Goal: Entertainment & Leisure: Consume media (video, audio)

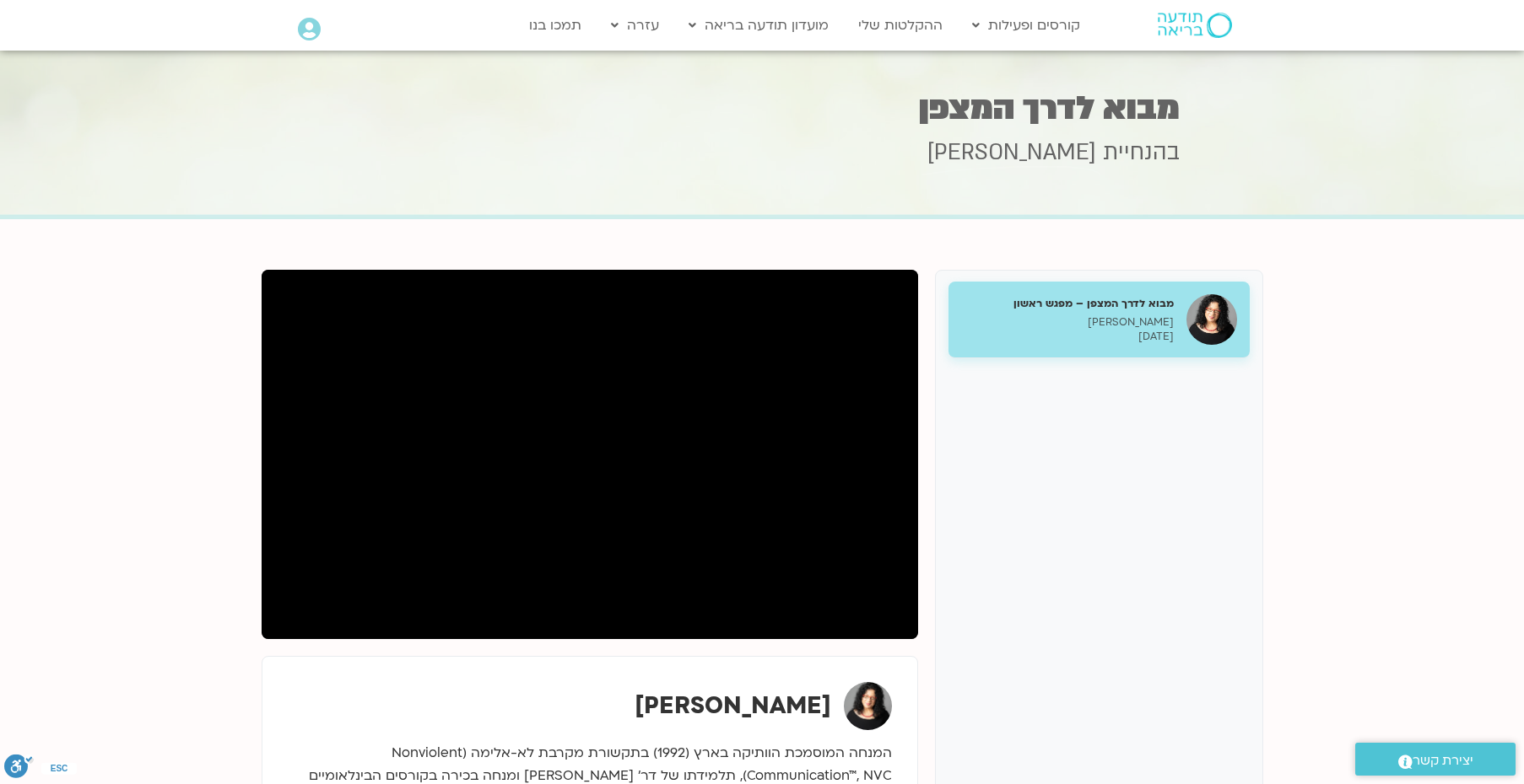
click at [1134, 306] on h5 "מבוא לדרך המצפן – מפגש ראשון" at bounding box center [1066, 303] width 212 height 15
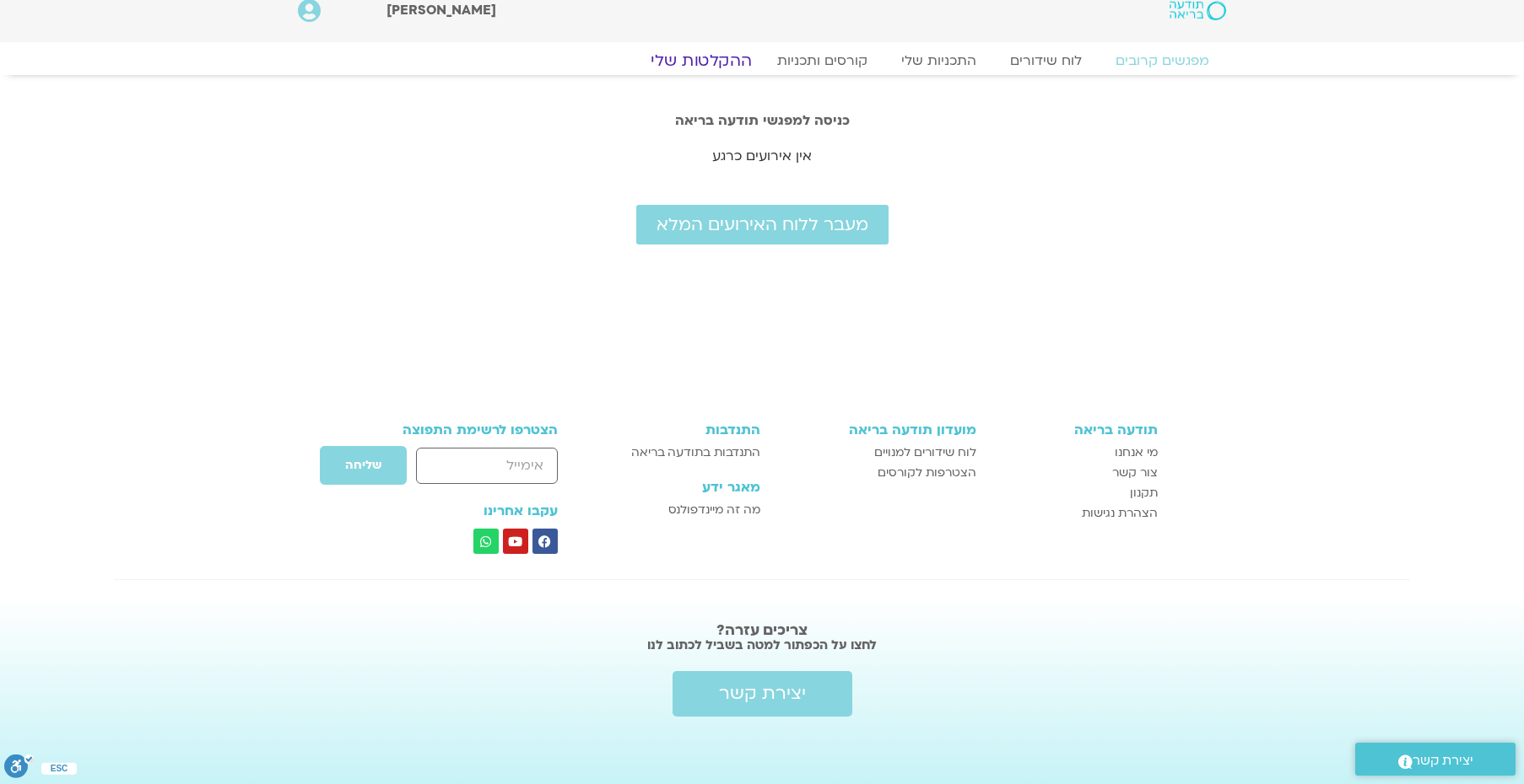
click at [718, 58] on link "ההקלטות שלי" at bounding box center [701, 61] width 141 height 21
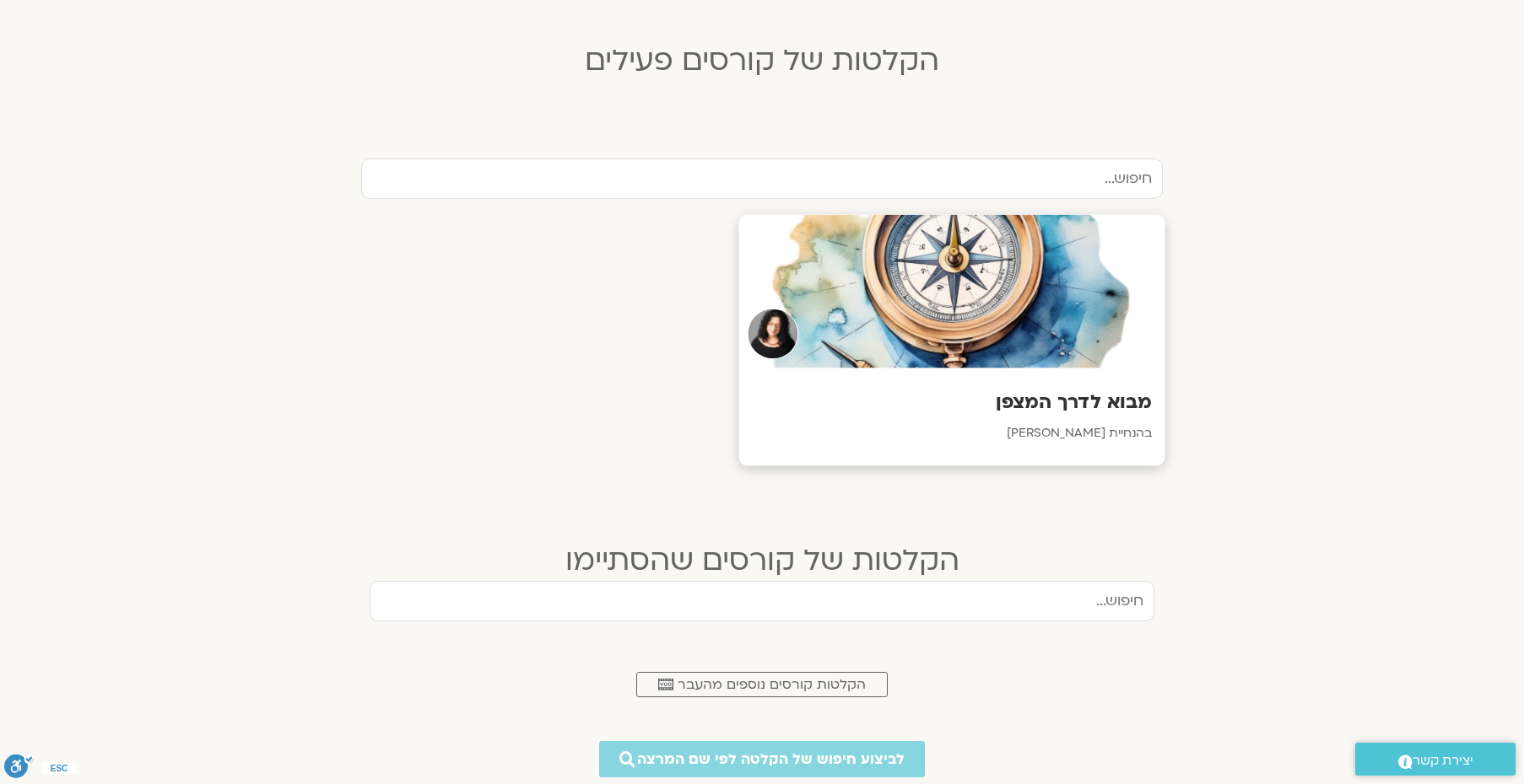
scroll to position [452, 0]
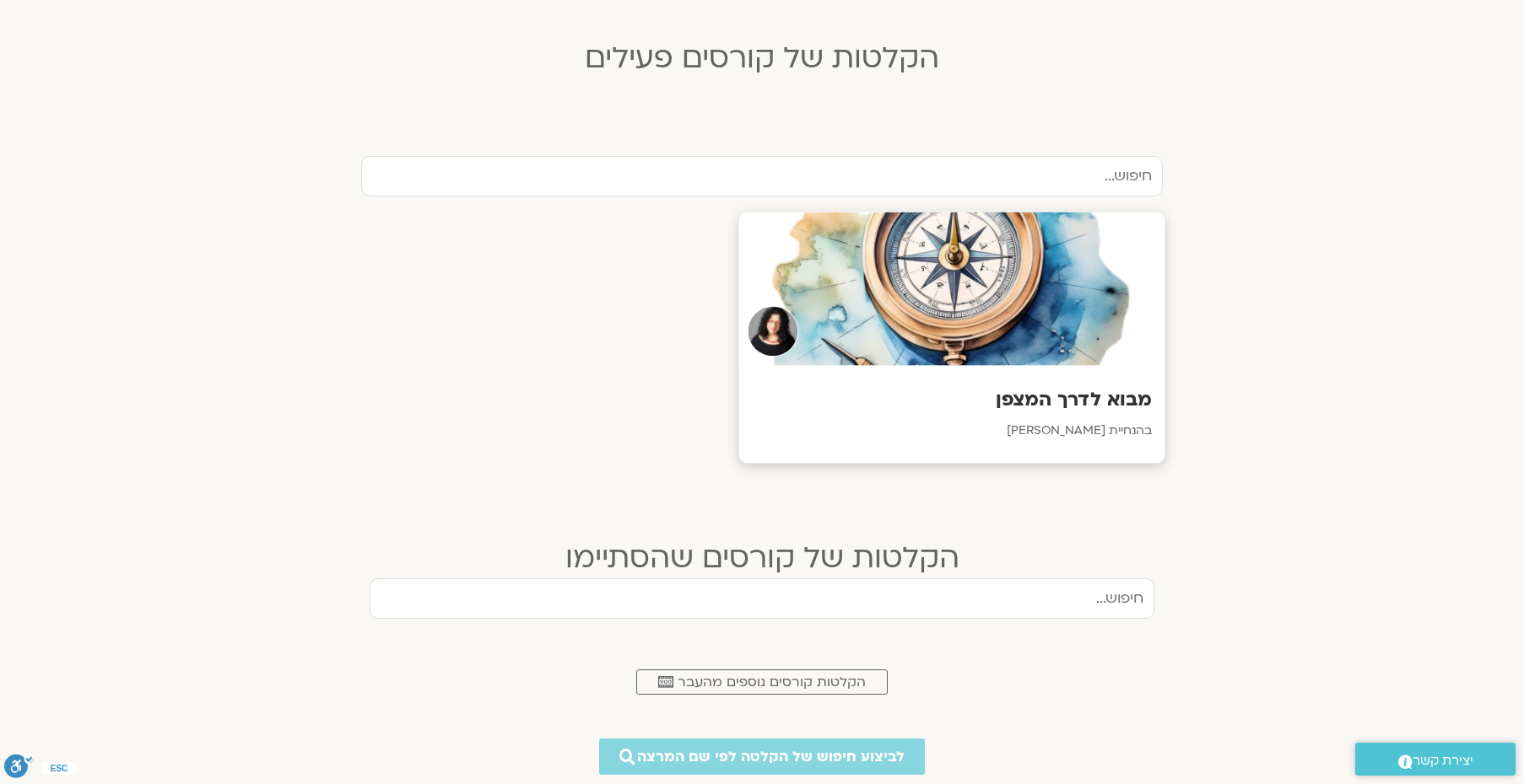
click at [985, 323] on div at bounding box center [952, 288] width 426 height 153
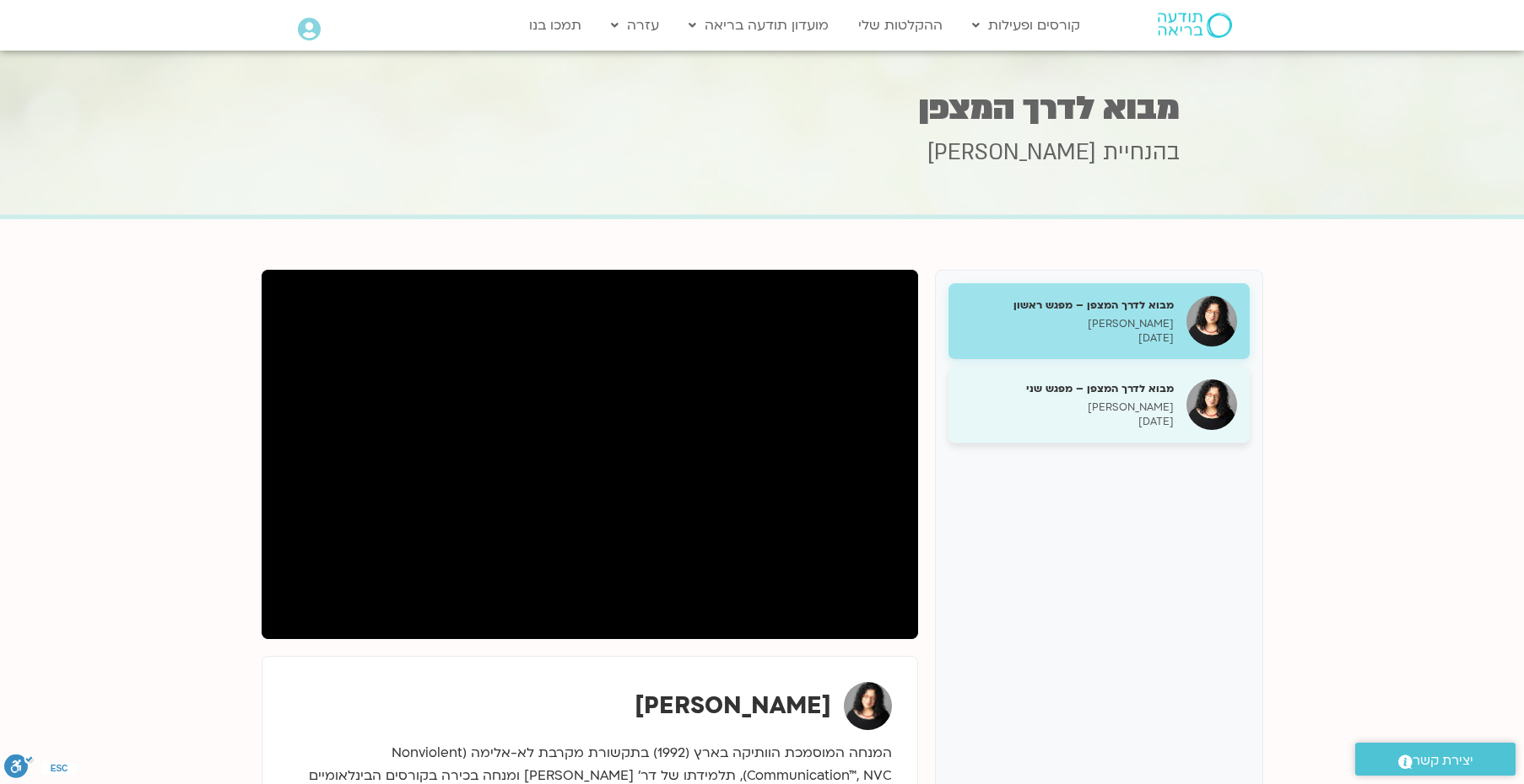
click at [1144, 389] on h5 "מבוא לדרך המצפן – מפגש שני" at bounding box center [1066, 388] width 212 height 15
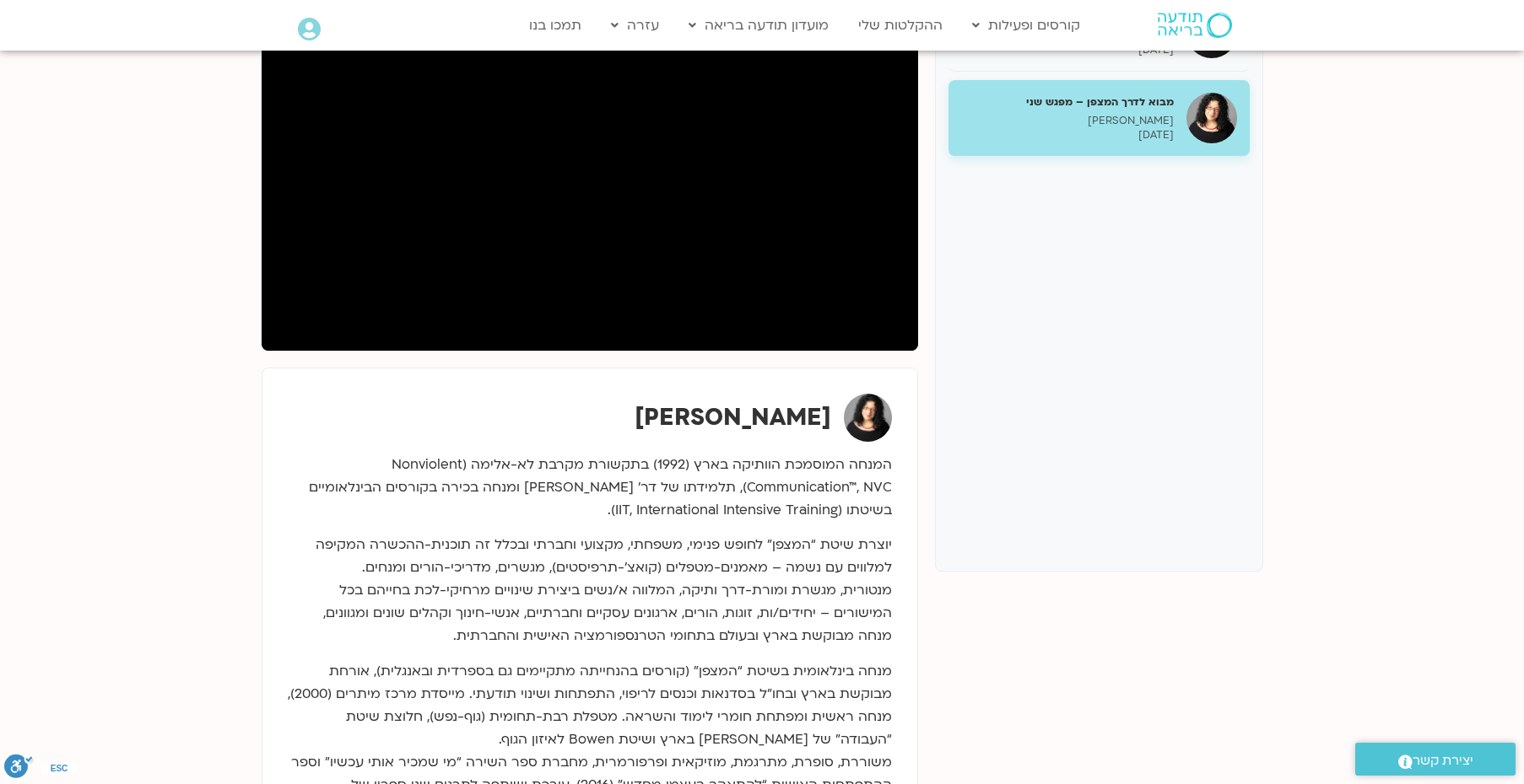
scroll to position [289, 0]
click at [1103, 123] on p "[PERSON_NAME]" at bounding box center [1066, 118] width 212 height 14
click at [1133, 119] on p "[PERSON_NAME]" at bounding box center [1066, 118] width 212 height 14
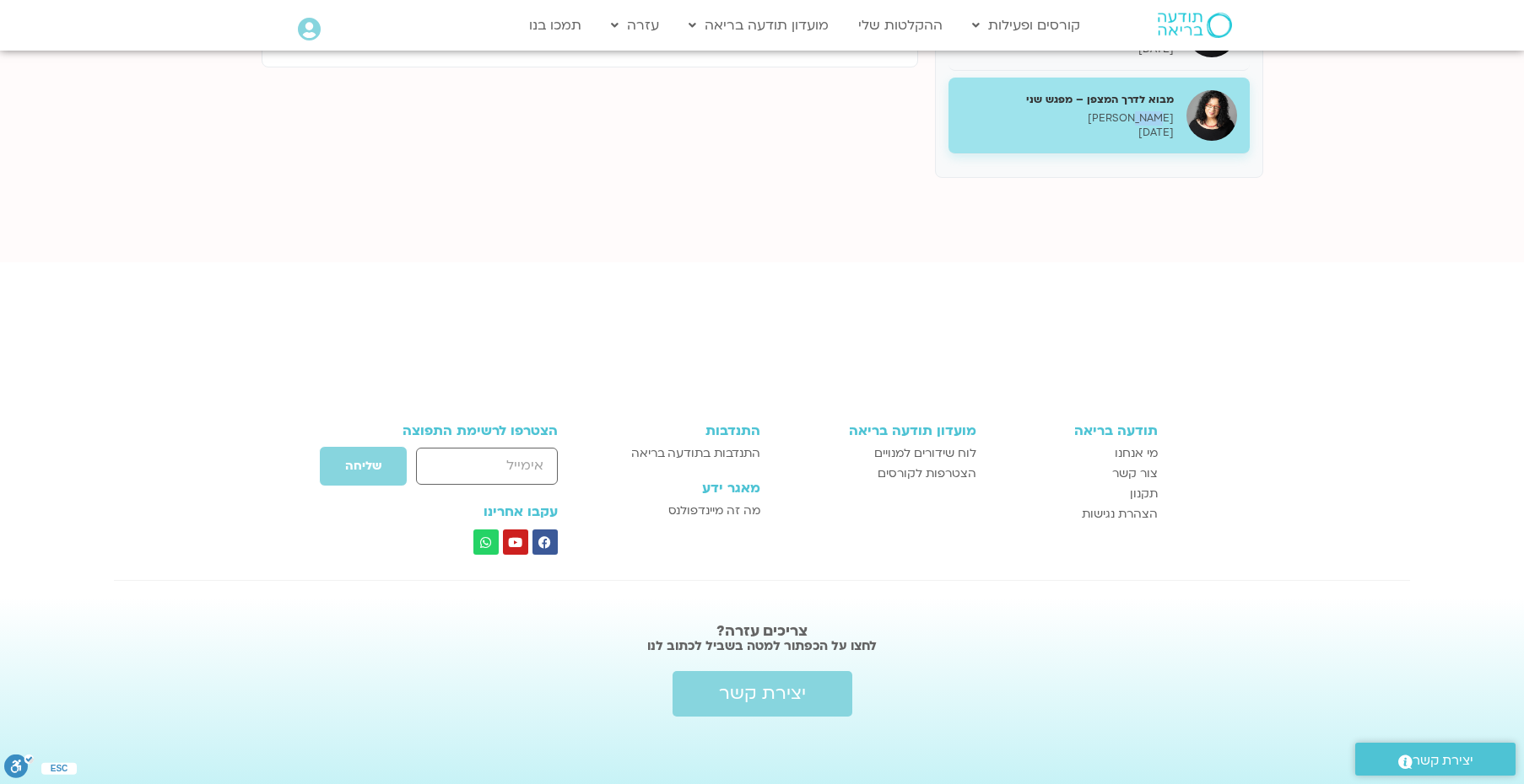
click at [1133, 119] on p "[PERSON_NAME]" at bounding box center [1066, 118] width 212 height 14
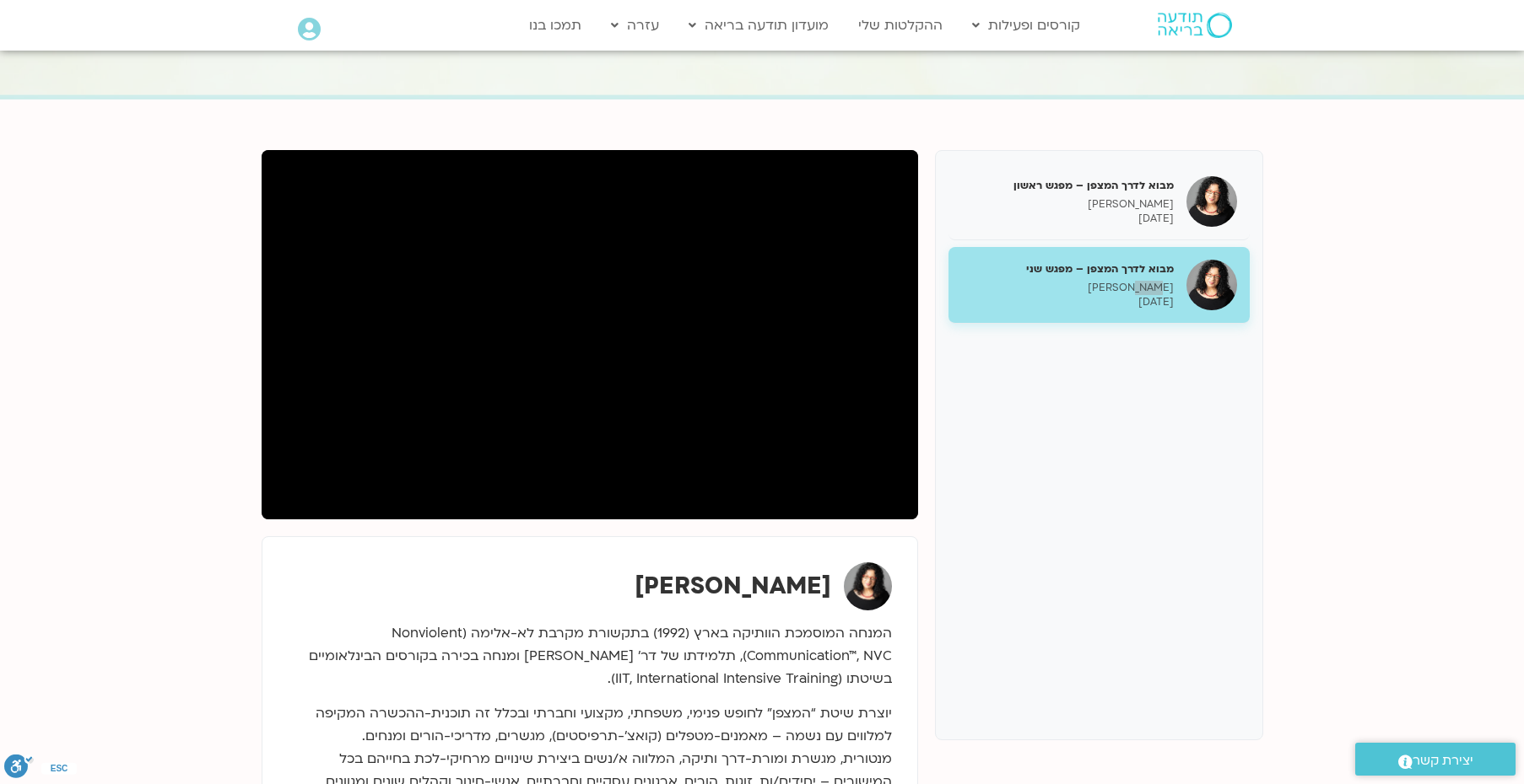
scroll to position [121, 0]
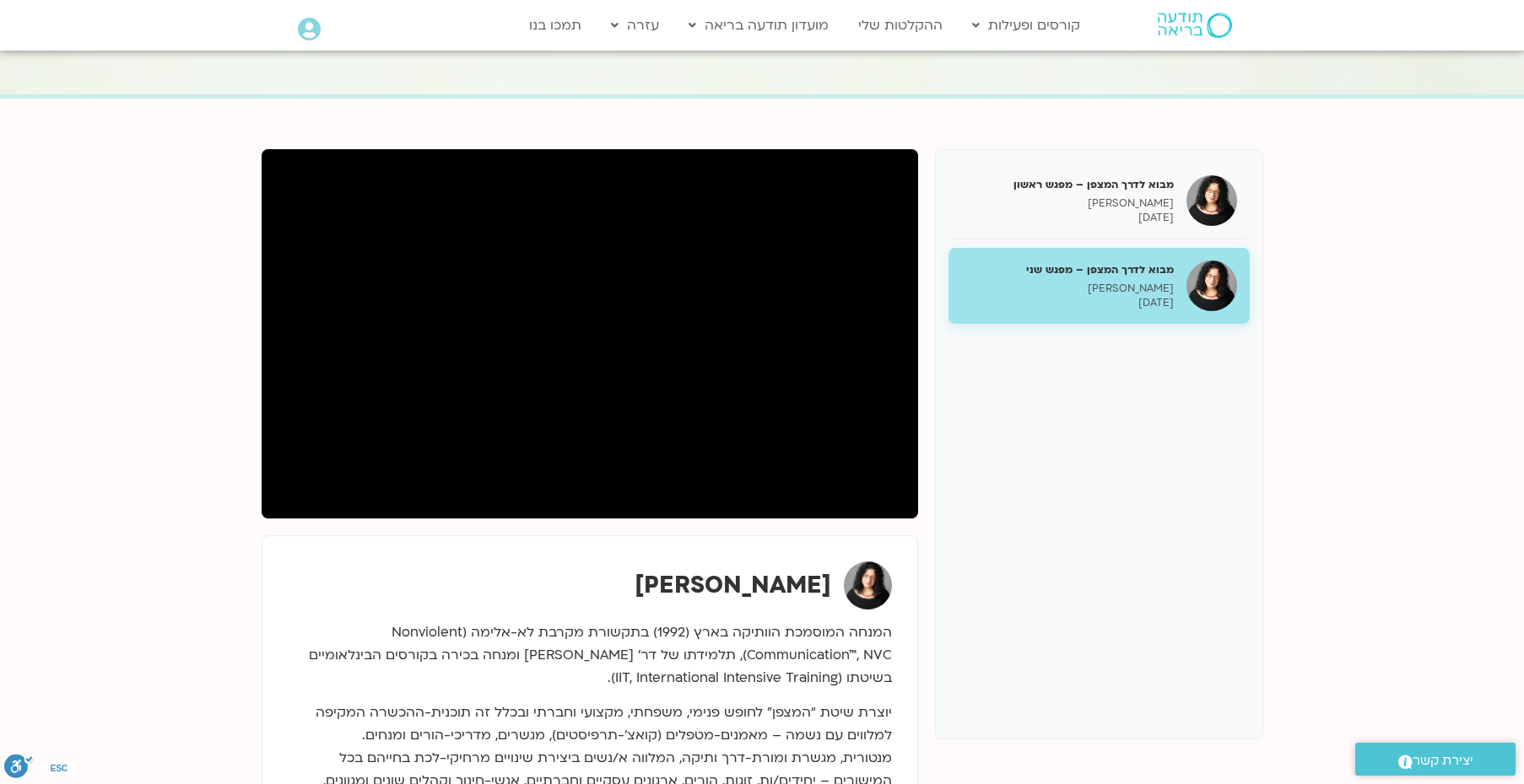
click at [1143, 374] on div "מבוא לדרך המצפן – מפגש ראשון ארנינה קשתן 14/08/2025 מבוא לדרך המצפן – מפגש שני …" at bounding box center [1099, 445] width 329 height 591
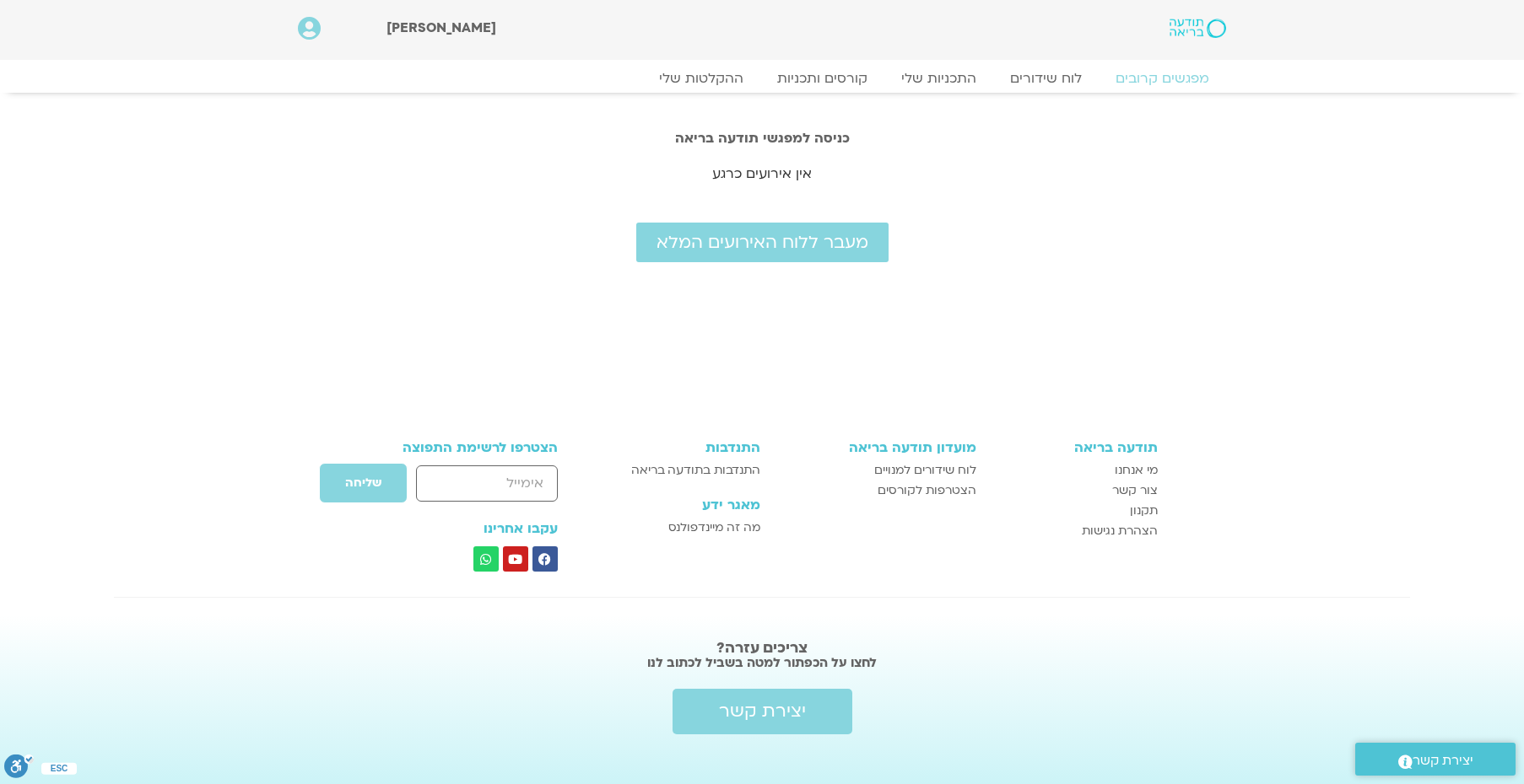
scroll to position [18, 0]
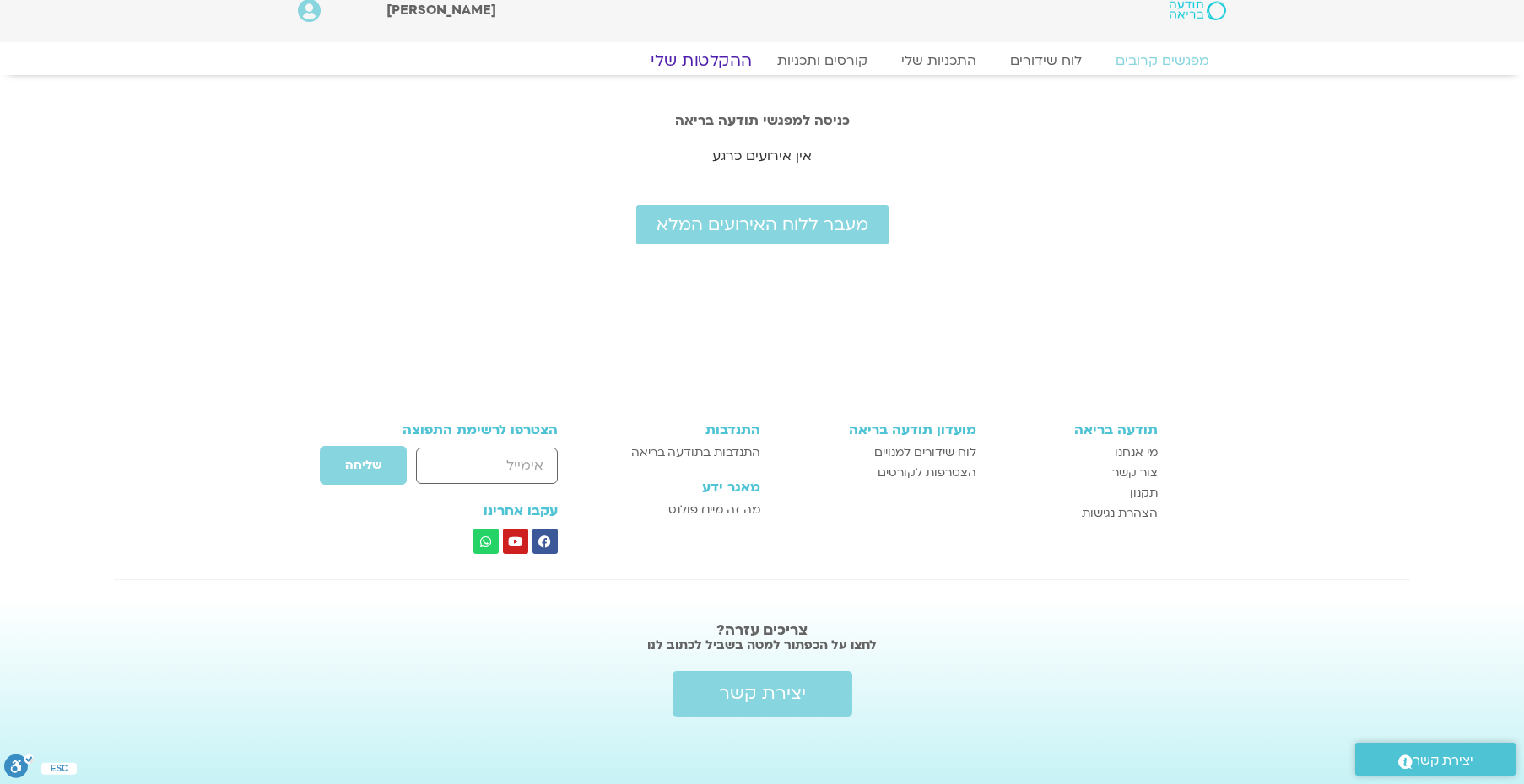
click at [730, 61] on link "ההקלטות שלי" at bounding box center [701, 61] width 141 height 21
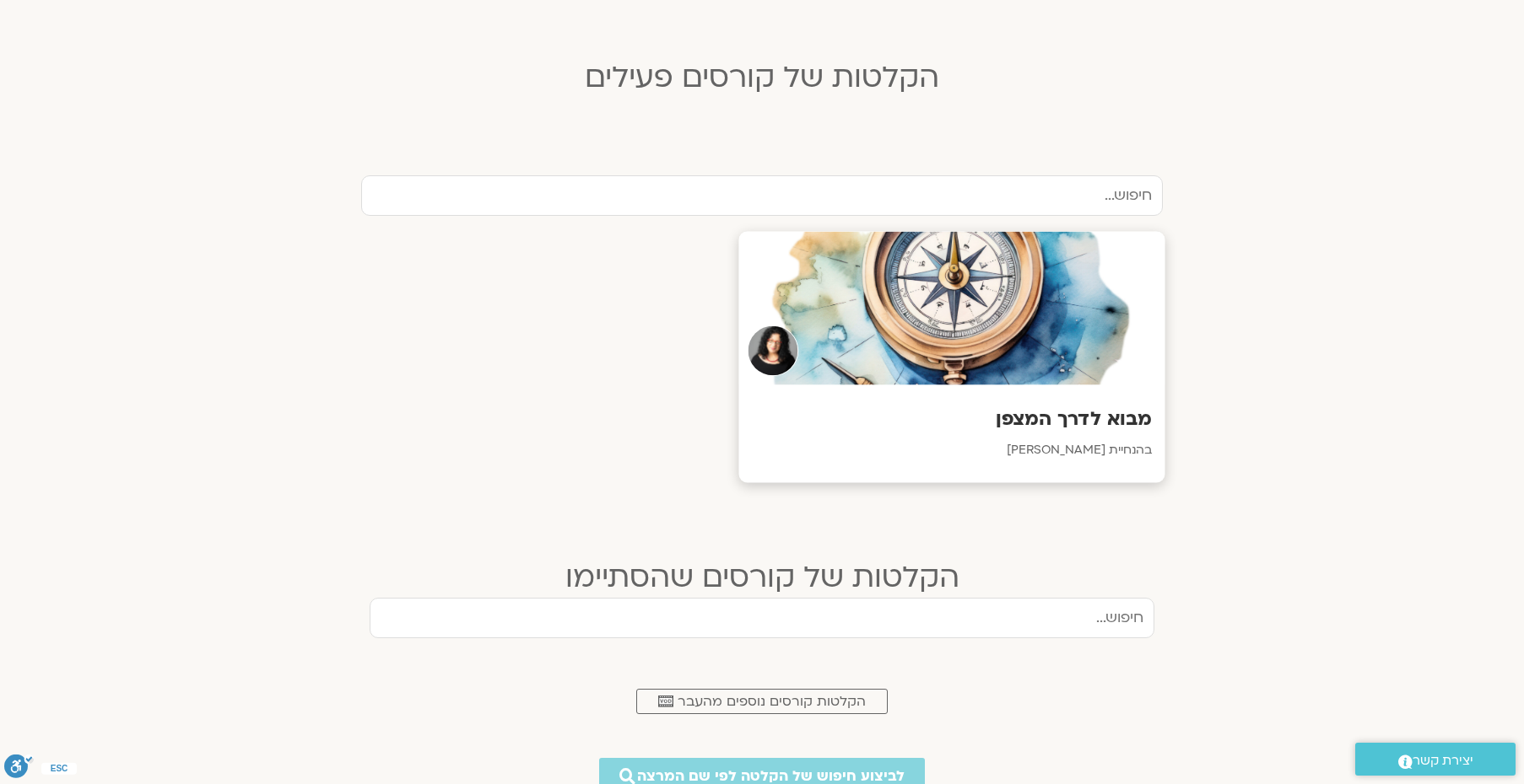
scroll to position [443, 0]
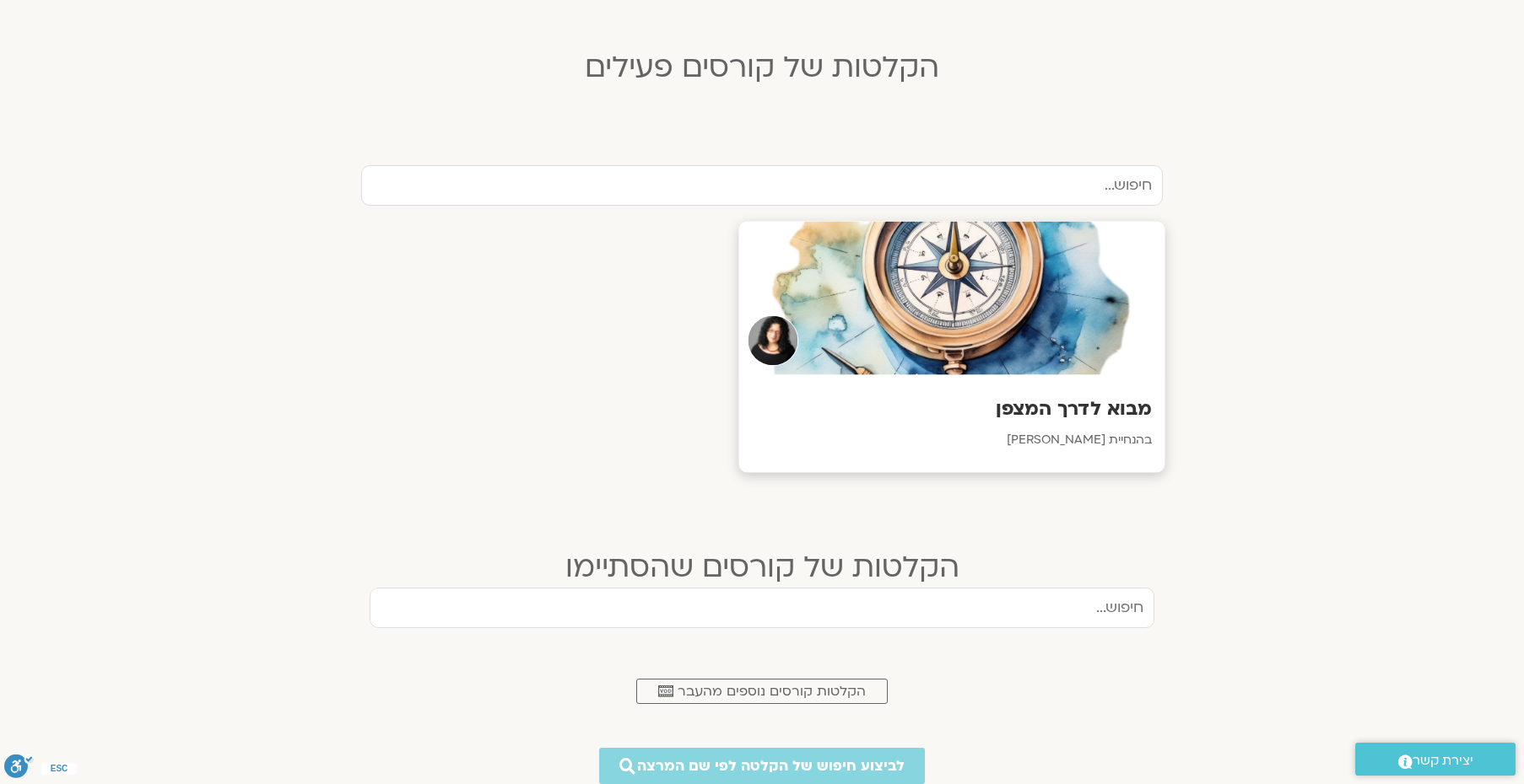
click at [1095, 405] on h3 "מבוא לדרך המצפן" at bounding box center [953, 409] width 401 height 26
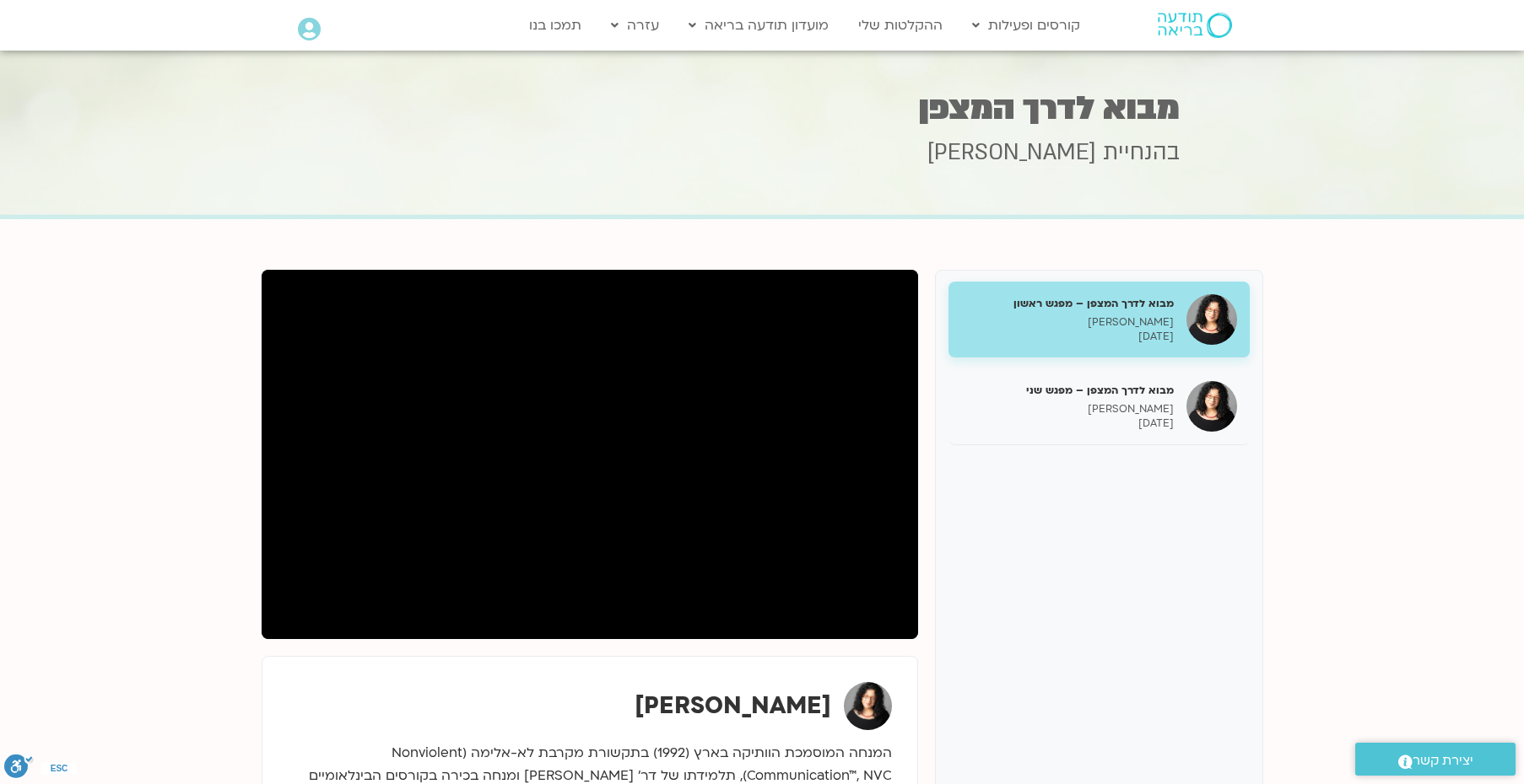
click at [1144, 319] on p "ארנינה קשתן" at bounding box center [1066, 322] width 212 height 14
